Goal: Task Accomplishment & Management: Complete application form

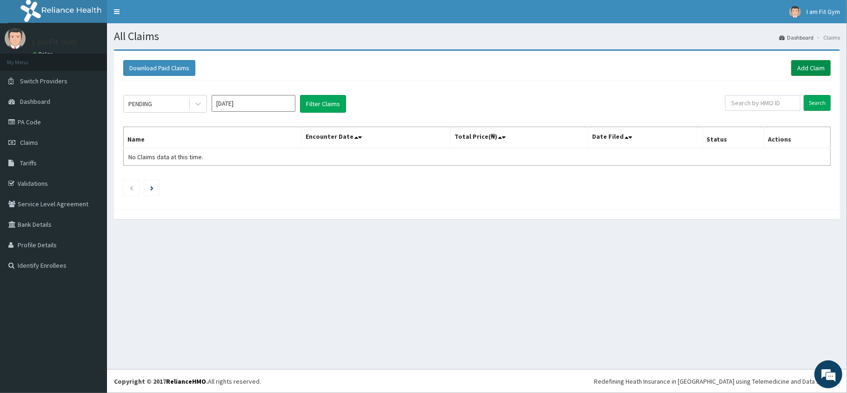
click at [811, 62] on link "Add Claim" at bounding box center [812, 68] width 40 height 16
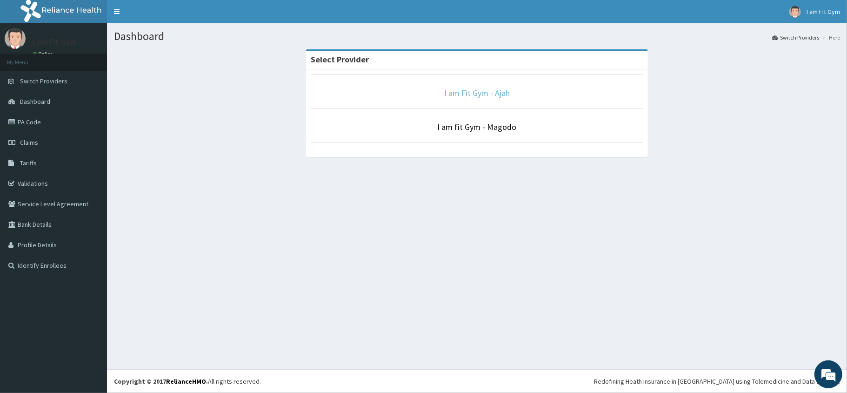
click at [483, 95] on link "I am Fit Gym - Ajah" at bounding box center [477, 92] width 66 height 11
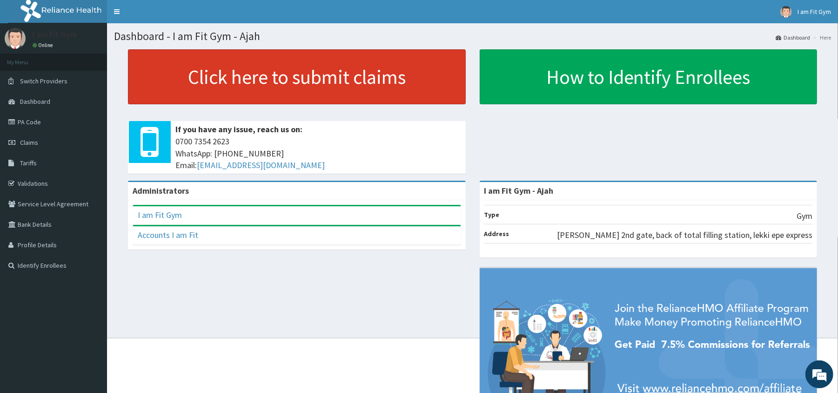
click at [371, 73] on link "Click here to submit claims" at bounding box center [297, 76] width 338 height 55
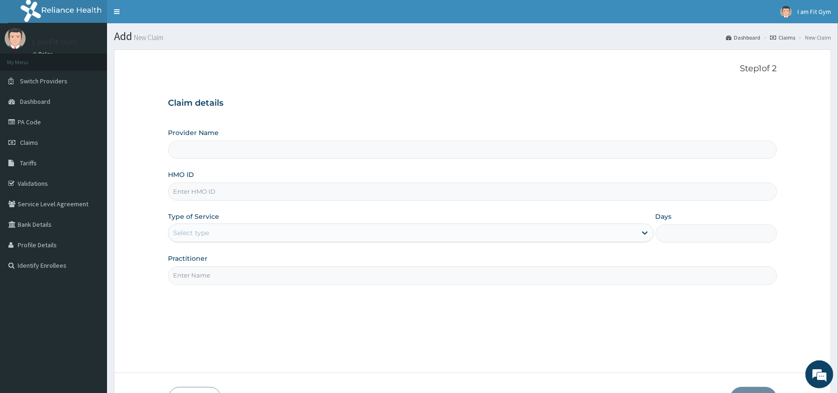
type input "I am Fit Gym - Ajah"
type input "1"
click at [289, 278] on input "Practitioner" at bounding box center [472, 275] width 609 height 18
type input "RAZZIE"
click at [262, 190] on input "HMO ID" at bounding box center [472, 191] width 609 height 18
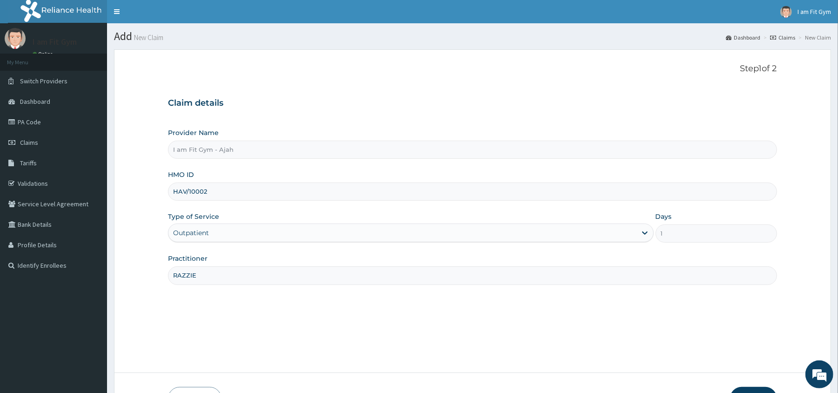
type input "HAV/10002/F"
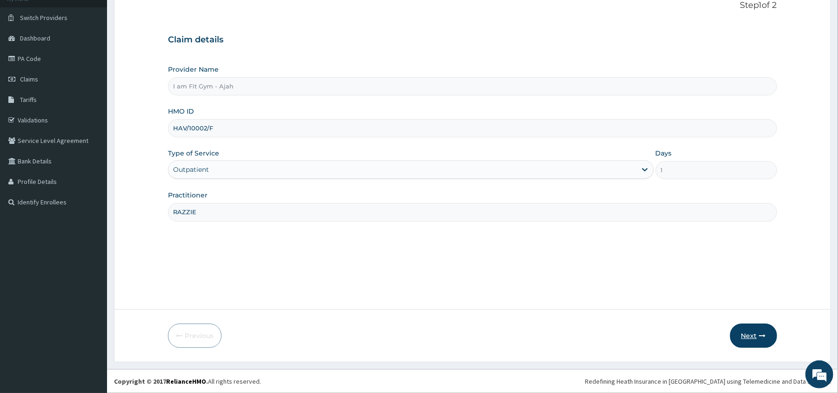
click at [759, 338] on icon "button" at bounding box center [762, 335] width 7 height 7
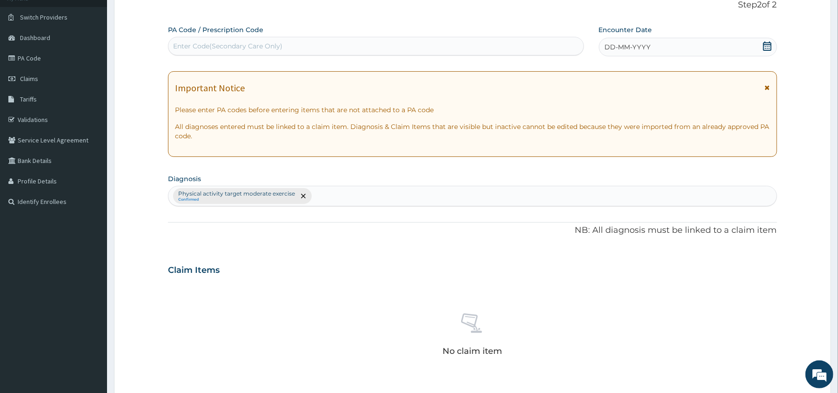
click at [746, 47] on div "DD-MM-YYYY" at bounding box center [688, 47] width 178 height 19
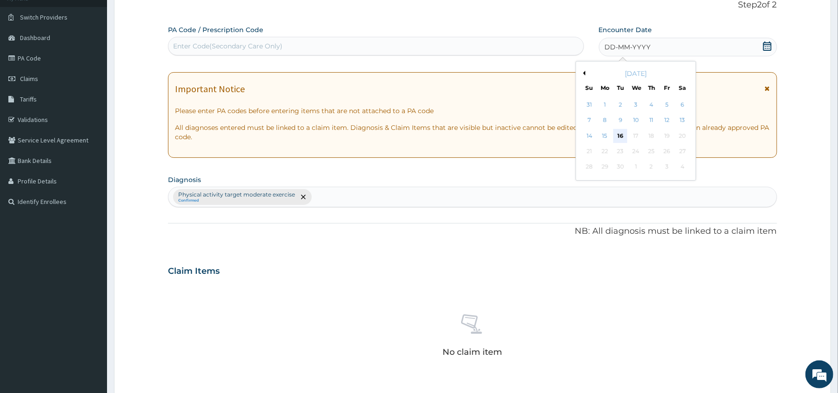
click at [624, 130] on div "16" at bounding box center [620, 136] width 14 height 14
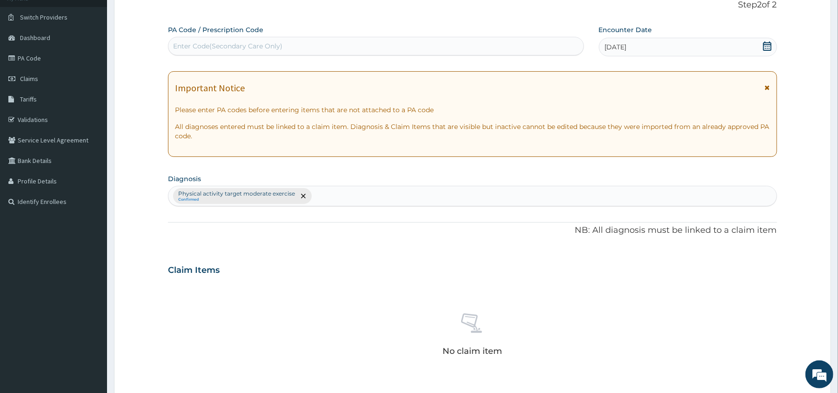
click at [475, 39] on div "Enter Code(Secondary Care Only)" at bounding box center [375, 46] width 415 height 15
type input "PA/79D348"
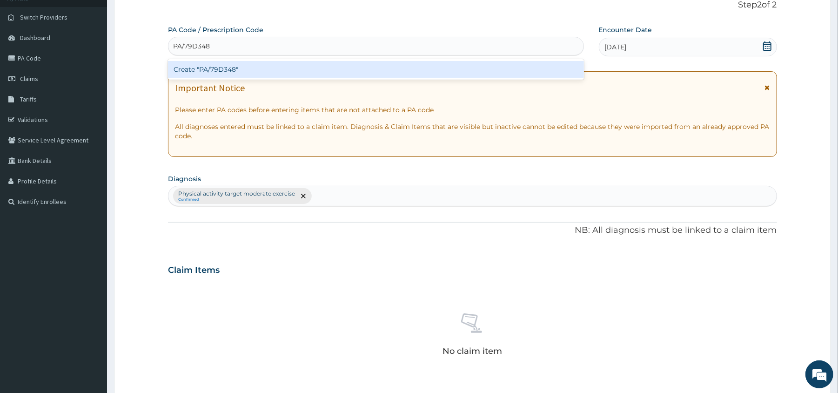
click at [473, 74] on div "Create "PA/79D348"" at bounding box center [376, 69] width 416 height 17
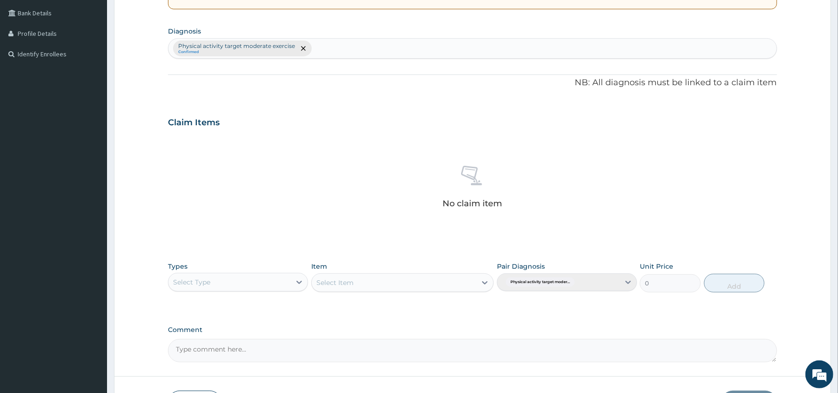
scroll to position [268, 0]
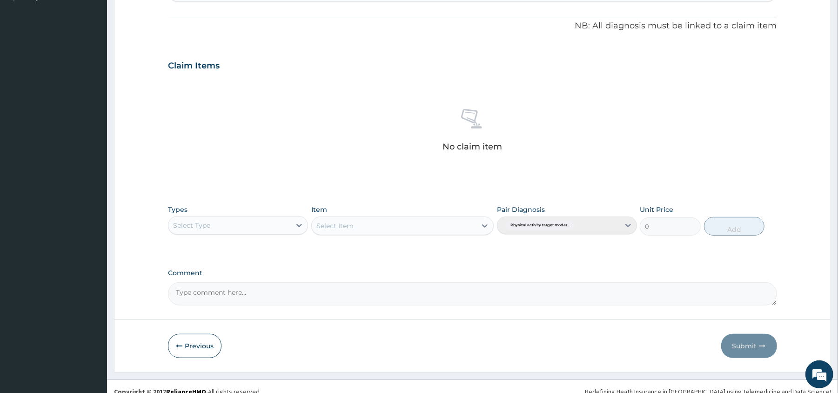
click at [272, 224] on div "Select Type" at bounding box center [229, 225] width 122 height 15
type input "GY"
click at [272, 241] on div "Gym" at bounding box center [238, 248] width 140 height 17
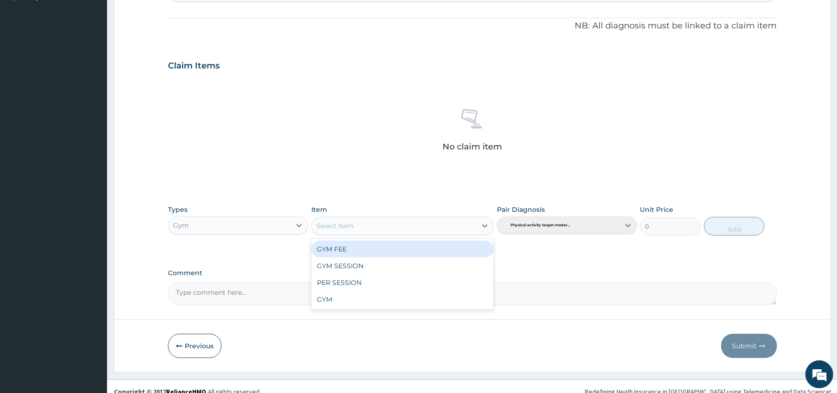
click at [376, 220] on div "Select Item" at bounding box center [394, 225] width 165 height 15
click at [379, 254] on div "GYM FEE" at bounding box center [402, 249] width 182 height 17
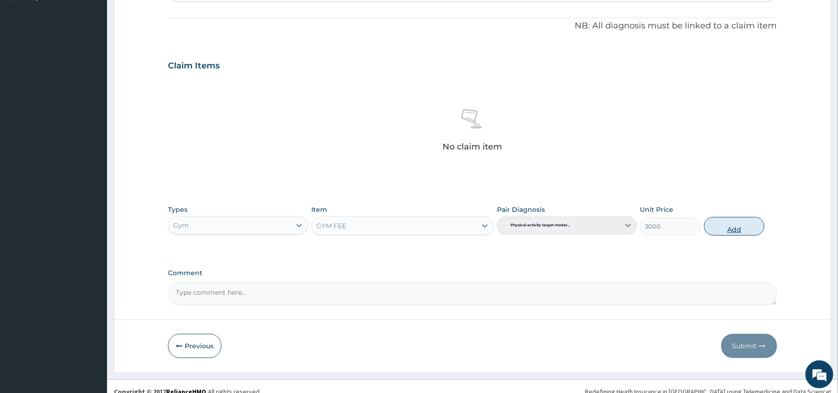
click at [725, 233] on button "Add" at bounding box center [734, 226] width 61 height 19
type input "0"
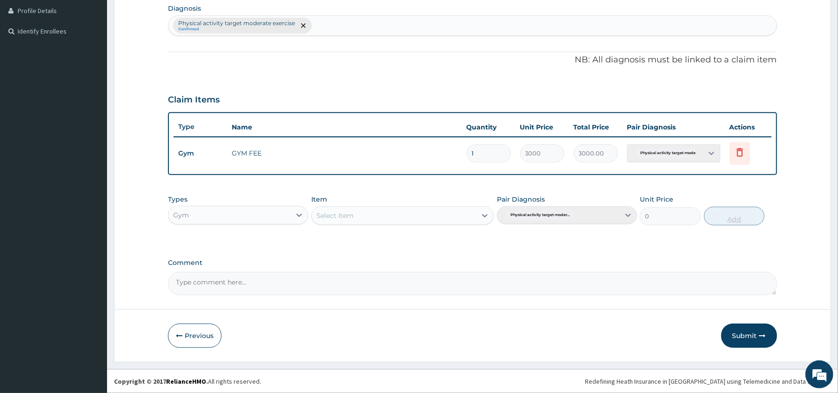
scroll to position [235, 0]
click at [743, 338] on button "Submit" at bounding box center [749, 335] width 56 height 24
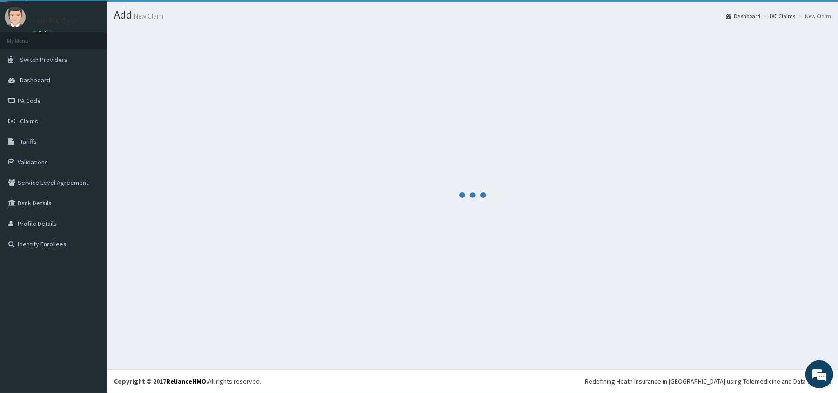
scroll to position [21, 0]
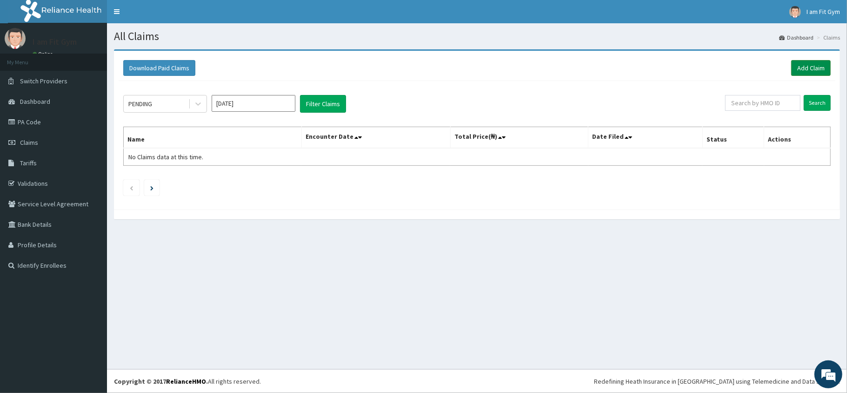
click at [816, 61] on link "Add Claim" at bounding box center [812, 68] width 40 height 16
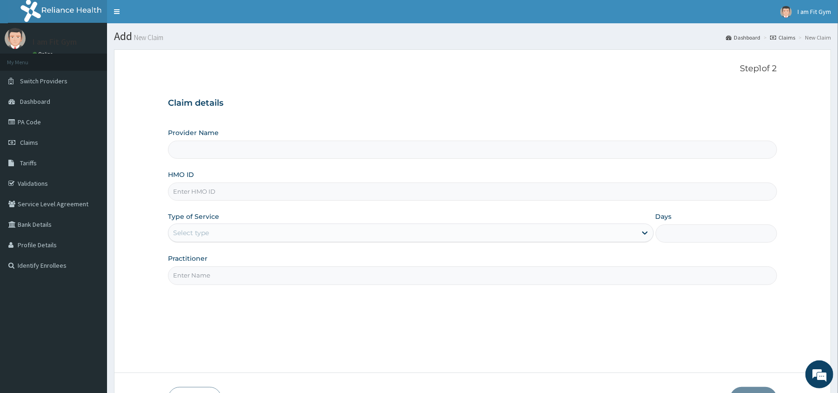
type input "I am Fit Gym - Ajah"
type input "1"
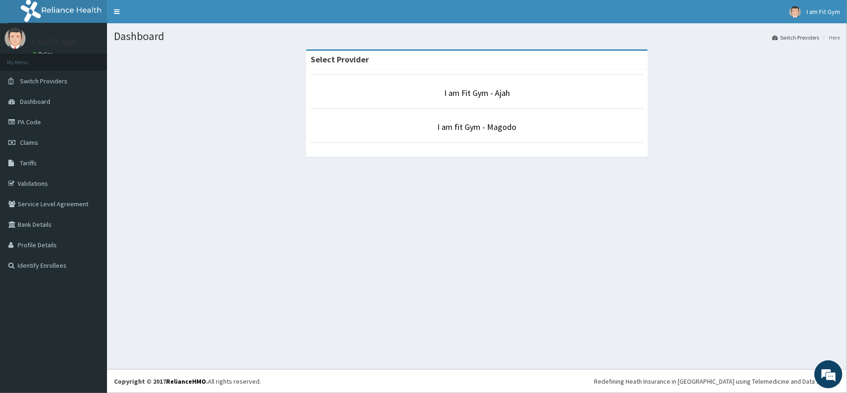
click at [194, 259] on div "Dashboard Switch Providers Here Select Provider I am Fit Gym - Ajah I am fit Gy…" at bounding box center [477, 196] width 740 height 346
click at [474, 98] on link "I am Fit Gym - Ajah" at bounding box center [477, 92] width 66 height 11
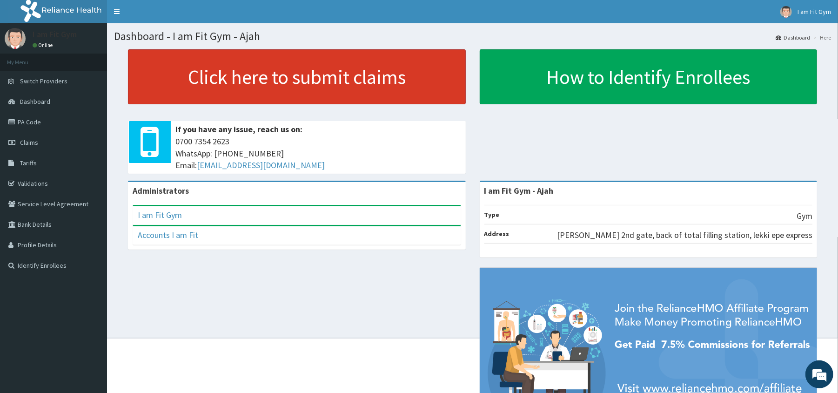
click at [352, 96] on link "Click here to submit claims" at bounding box center [297, 76] width 338 height 55
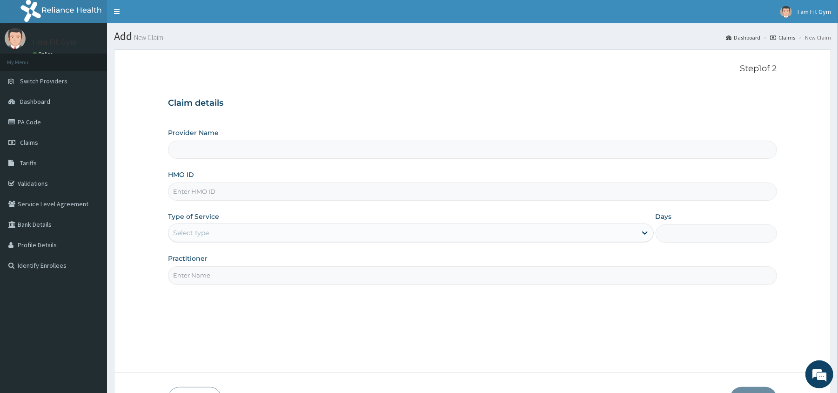
type input "I am Fit Gym - Ajah"
type input "1"
click at [226, 273] on input "Practitioner" at bounding box center [472, 275] width 609 height 18
type input "RAZZIE"
click at [237, 190] on input "HMO ID" at bounding box center [472, 191] width 609 height 18
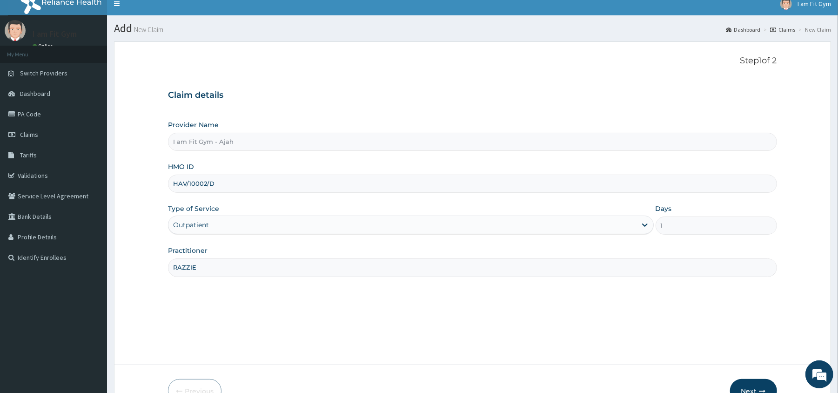
scroll to position [14, 0]
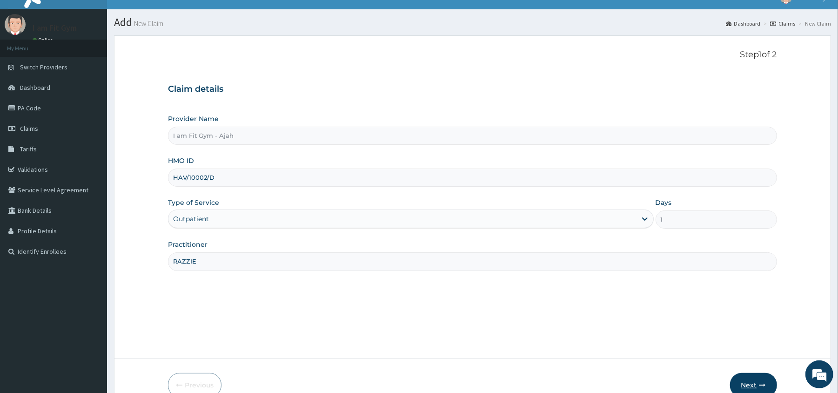
type input "HAV/10002/D"
click at [754, 378] on button "Next" at bounding box center [753, 385] width 47 height 24
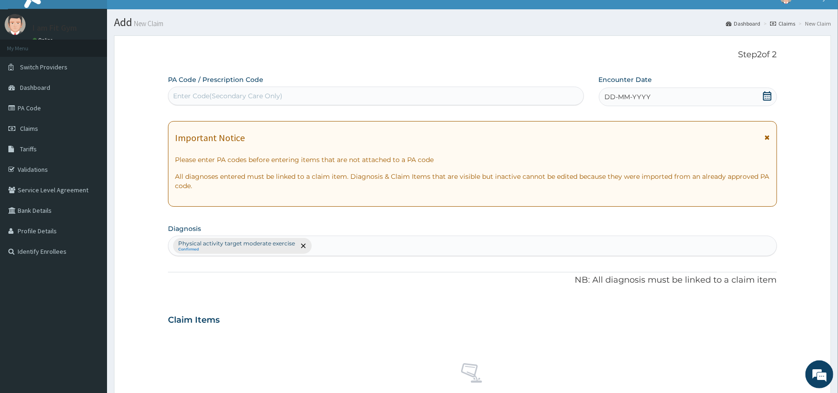
click at [763, 99] on icon at bounding box center [767, 95] width 9 height 9
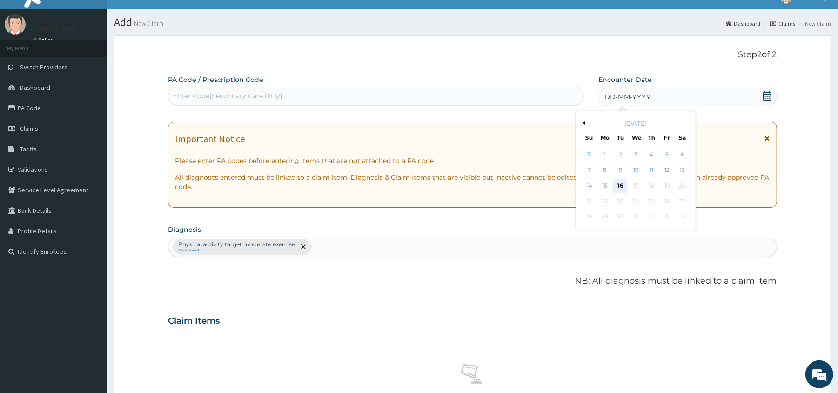
click at [624, 182] on div "16" at bounding box center [620, 186] width 14 height 14
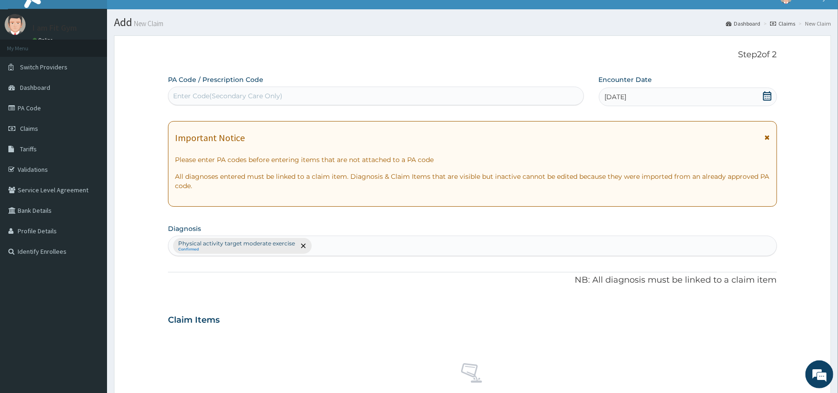
click at [534, 89] on div "Enter Code(Secondary Care Only)" at bounding box center [375, 95] width 415 height 15
type input "PA/877575"
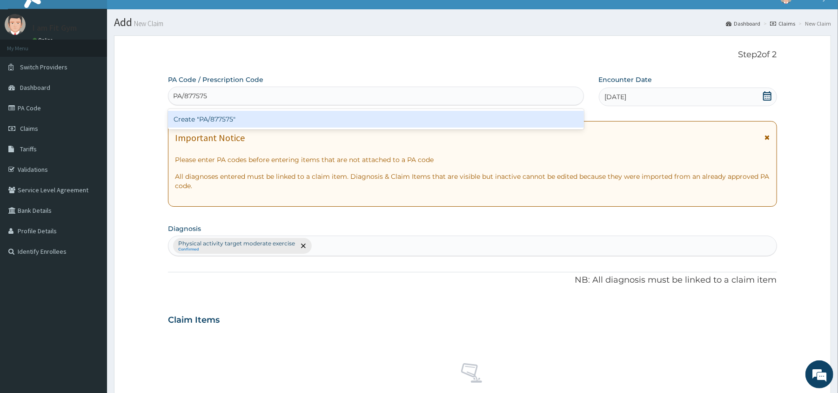
click at [514, 117] on div "Create "PA/877575"" at bounding box center [376, 119] width 416 height 17
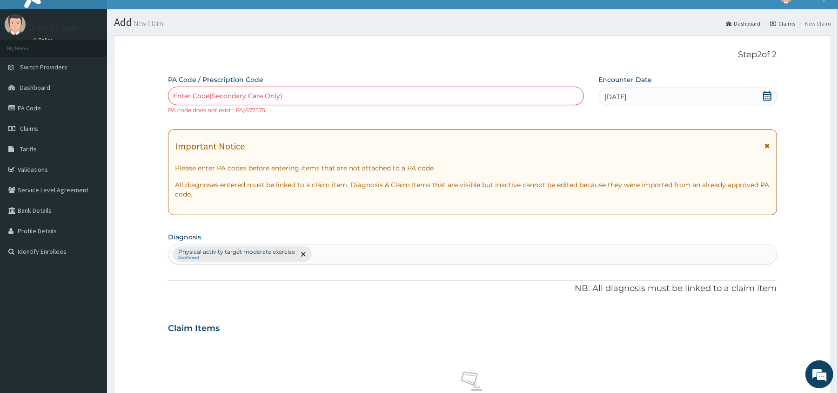
click at [496, 95] on div "Enter Code(Secondary Care Only)" at bounding box center [375, 95] width 415 height 15
type input "PA/8775F5"
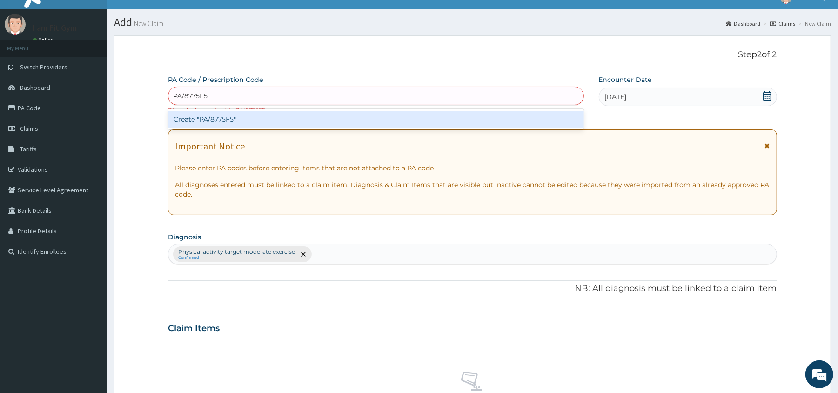
click at [496, 116] on div "Create "PA/8775F5"" at bounding box center [376, 119] width 416 height 17
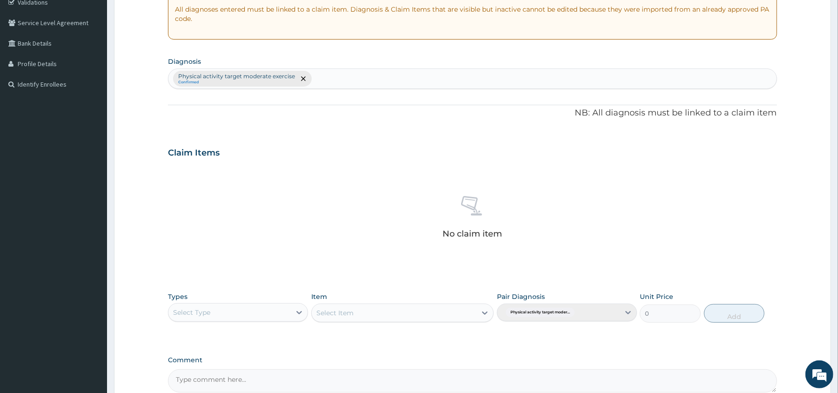
scroll to position [194, 0]
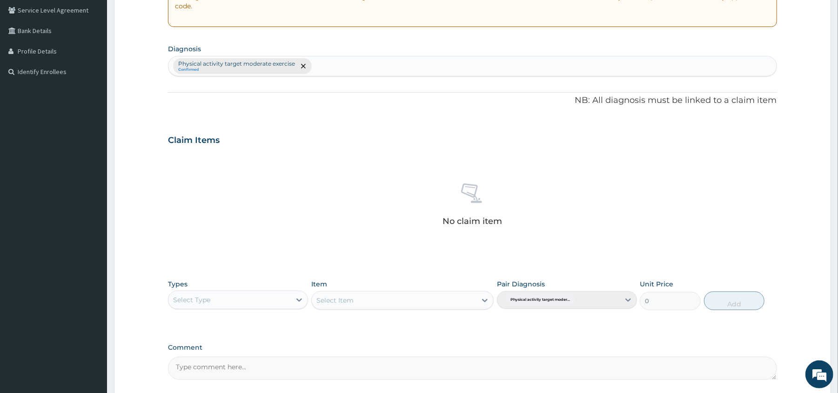
click at [258, 303] on div "Select Type" at bounding box center [229, 299] width 122 height 15
type input "Y"
type input "GY"
click at [261, 321] on div "Gym" at bounding box center [238, 323] width 140 height 17
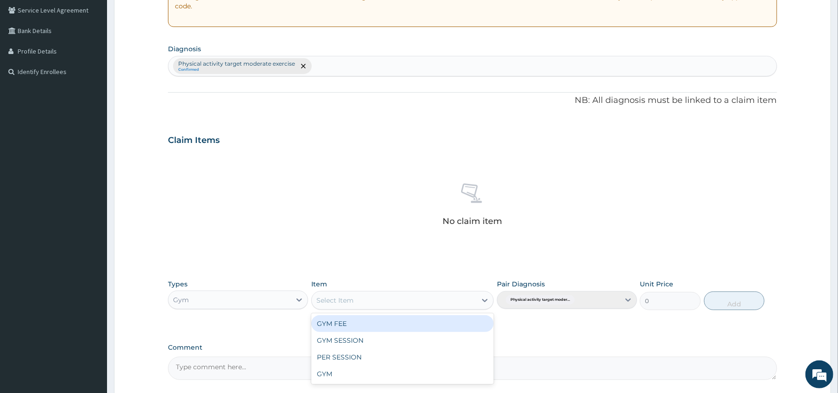
click at [422, 300] on div "Select Item" at bounding box center [394, 300] width 165 height 15
click at [423, 321] on div "GYM FEE" at bounding box center [402, 323] width 182 height 17
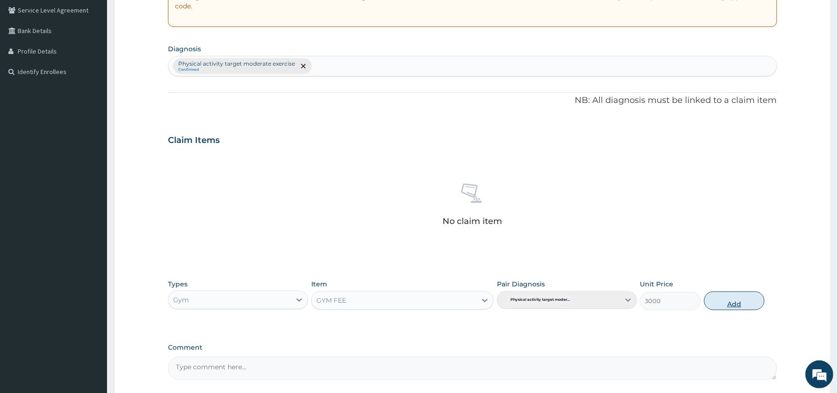
click at [731, 296] on button "Add" at bounding box center [734, 300] width 61 height 19
type input "0"
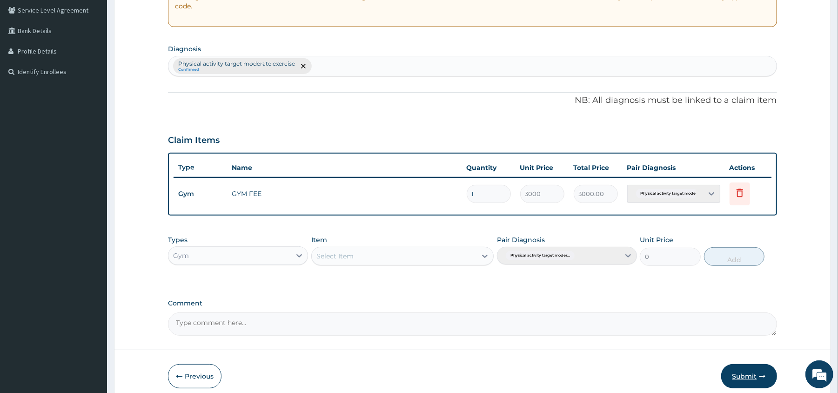
click at [743, 373] on button "Submit" at bounding box center [749, 376] width 56 height 24
